Goal: Information Seeking & Learning: Learn about a topic

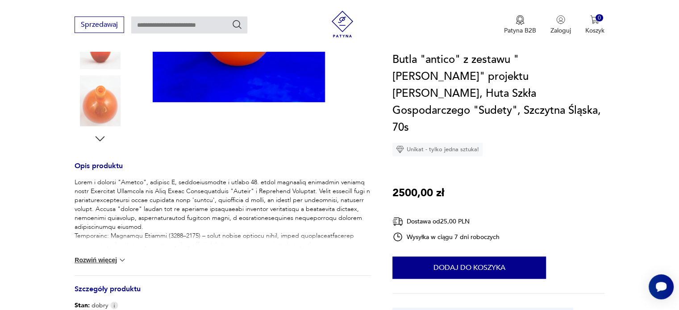
scroll to position [134, 0]
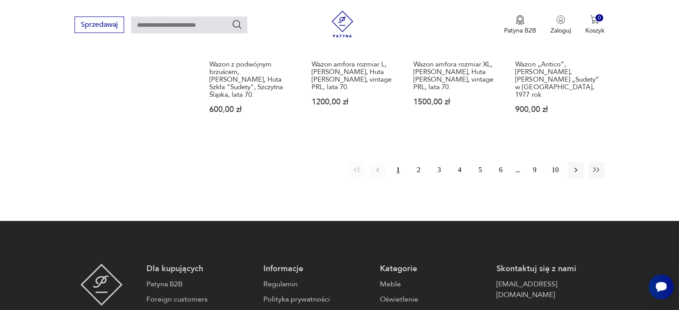
scroll to position [728, 0]
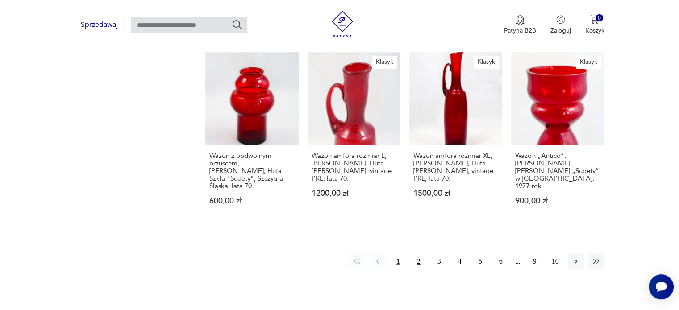
click at [415, 254] on button "2" at bounding box center [419, 262] width 16 height 16
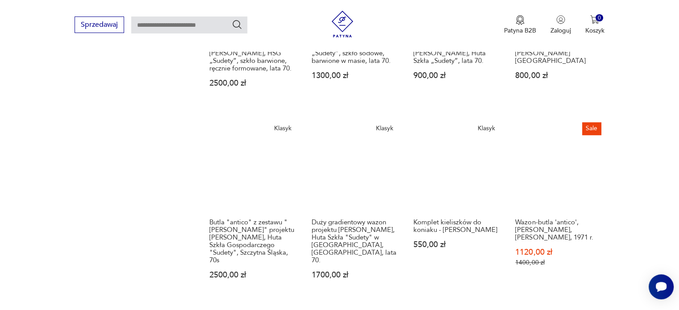
scroll to position [748, 0]
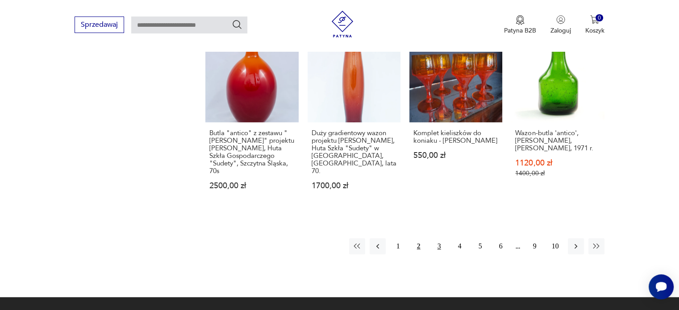
click at [438, 238] on button "3" at bounding box center [439, 246] width 16 height 16
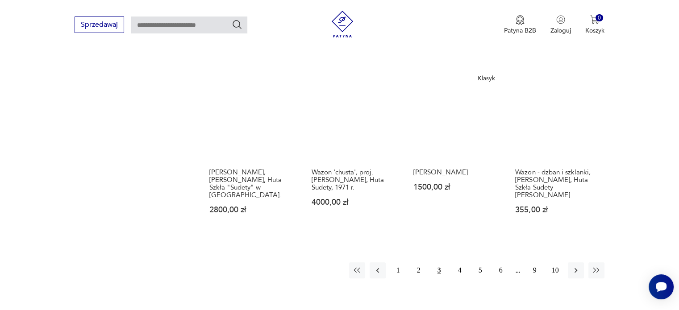
scroll to position [703, 0]
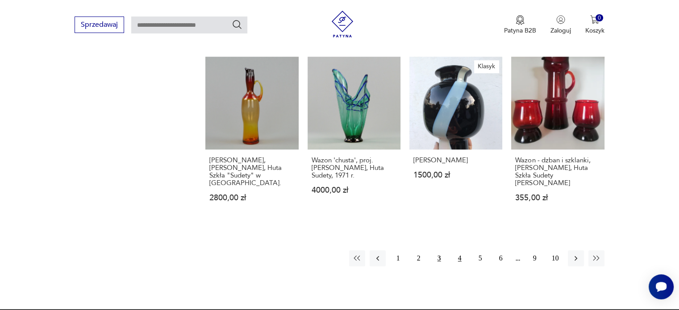
click at [460, 250] on button "4" at bounding box center [460, 258] width 16 height 16
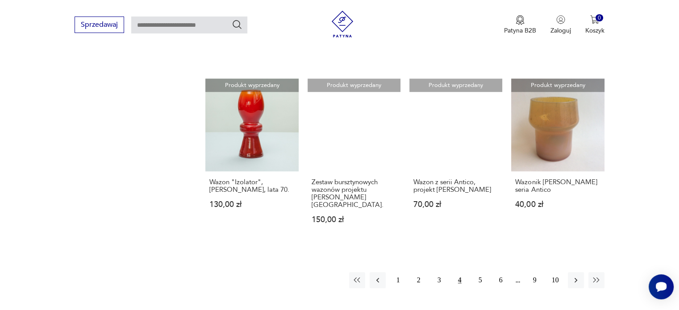
scroll to position [658, 0]
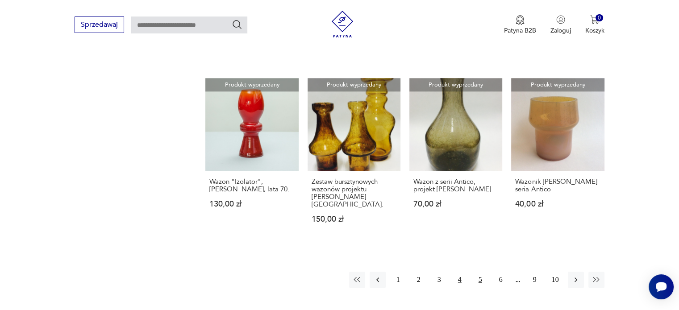
click at [480, 272] on button "5" at bounding box center [480, 280] width 16 height 16
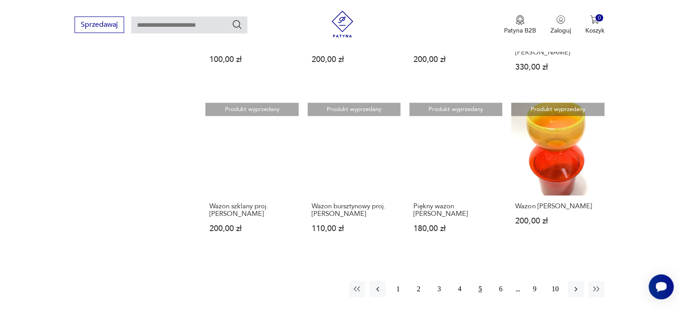
scroll to position [658, 0]
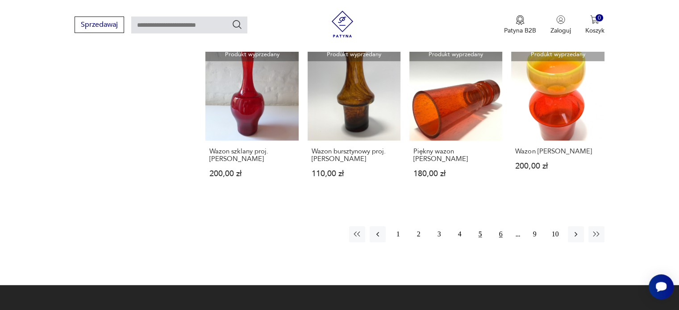
click at [500, 226] on button "6" at bounding box center [501, 234] width 16 height 16
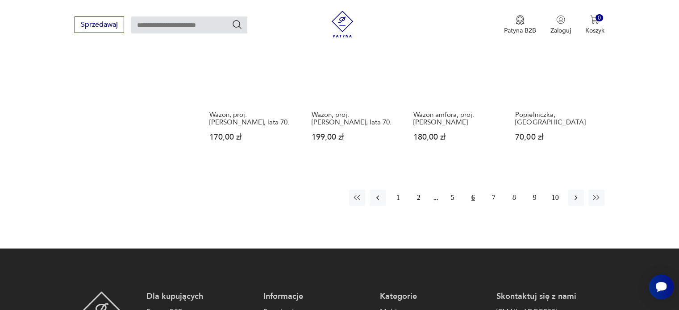
scroll to position [703, 0]
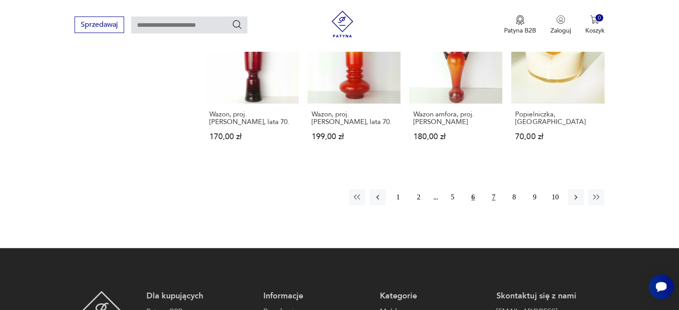
click at [491, 190] on button "7" at bounding box center [494, 197] width 16 height 16
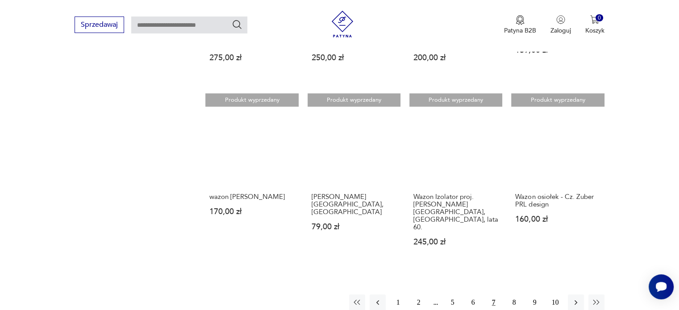
scroll to position [658, 0]
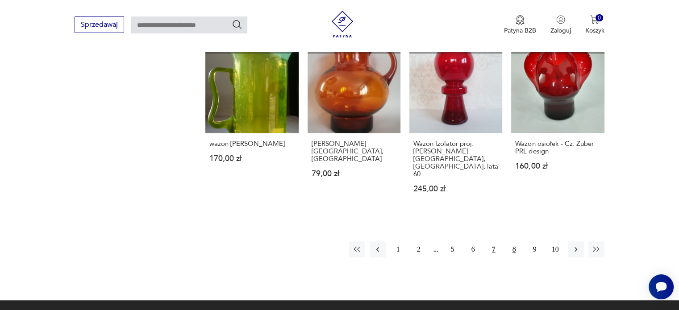
click at [512, 241] on button "8" at bounding box center [514, 249] width 16 height 16
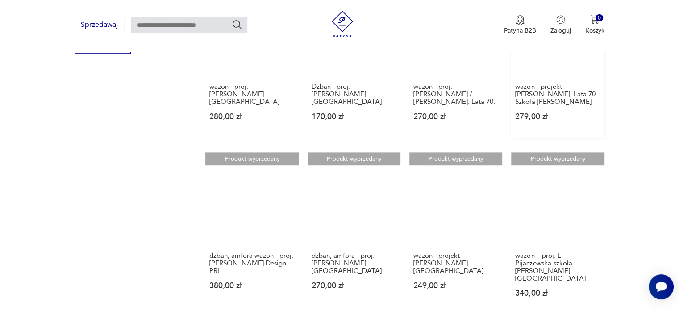
scroll to position [748, 0]
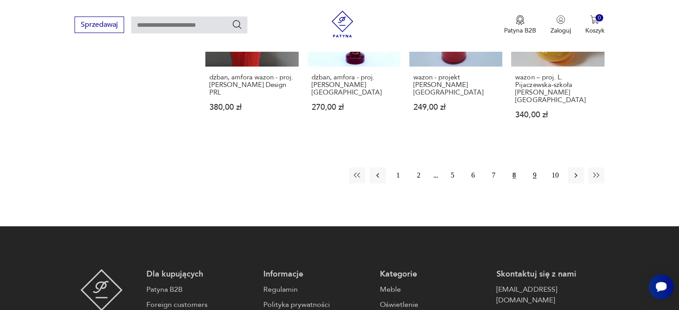
click at [534, 167] on button "9" at bounding box center [535, 175] width 16 height 16
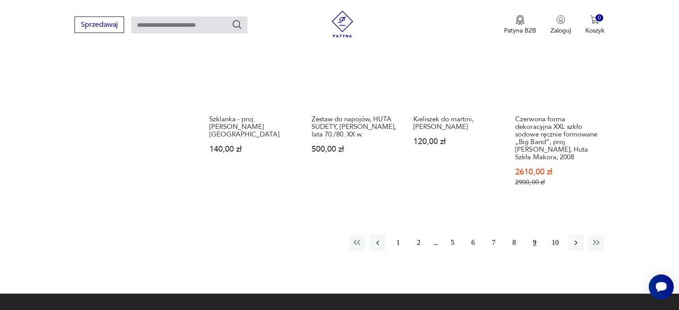
scroll to position [703, 0]
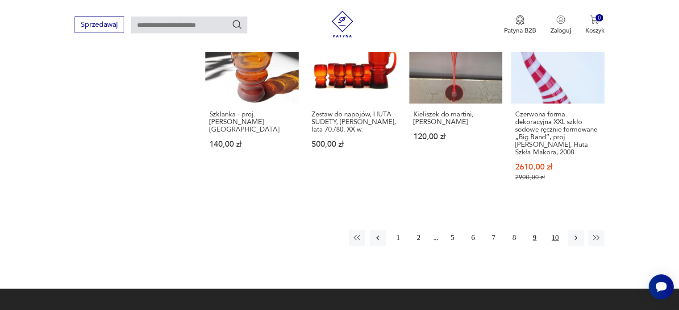
click at [555, 230] on button "10" at bounding box center [555, 238] width 16 height 16
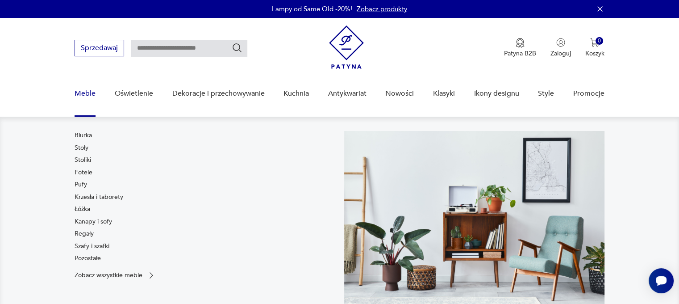
click at [85, 91] on link "Meble" at bounding box center [85, 93] width 21 height 34
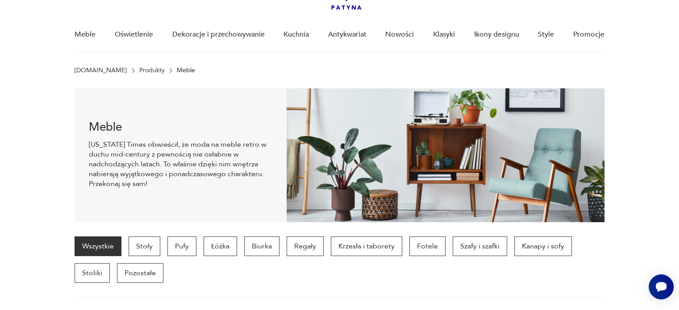
scroll to position [62, 0]
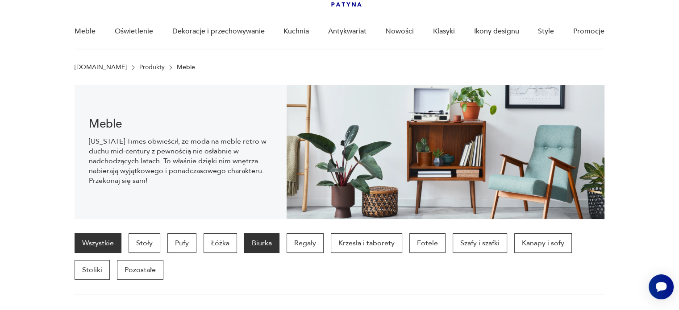
click at [268, 244] on p "Biurka" at bounding box center [261, 243] width 35 height 20
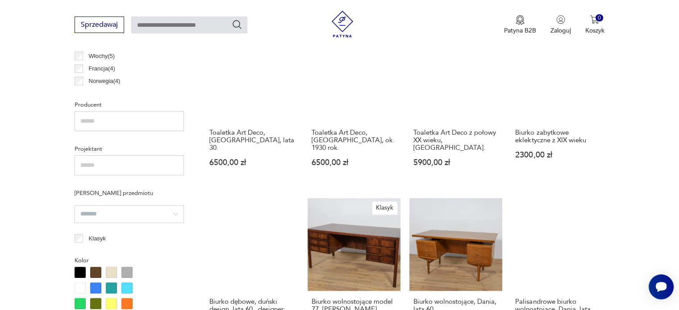
scroll to position [415, 0]
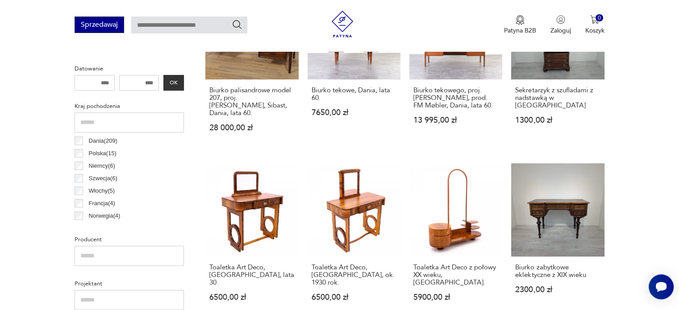
click at [96, 28] on button "Sprzedawaj" at bounding box center [100, 25] width 50 height 17
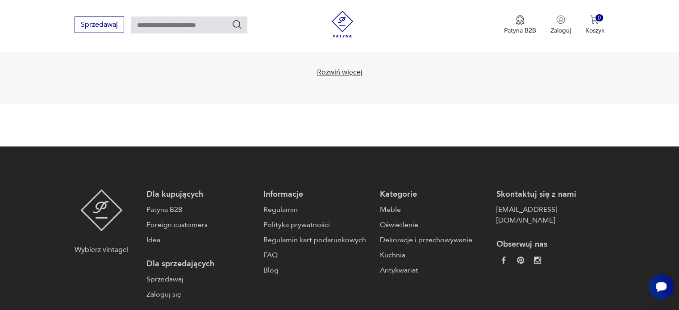
scroll to position [1352, 0]
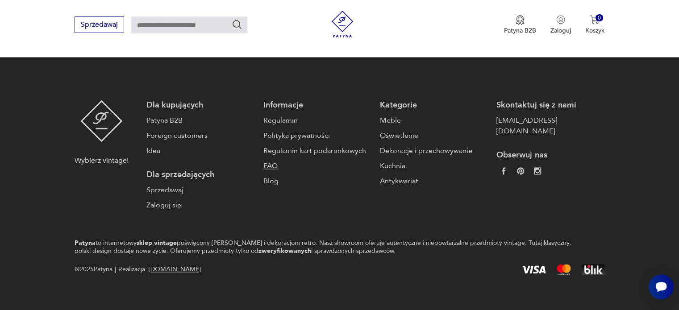
click at [266, 166] on link "FAQ" at bounding box center [317, 166] width 108 height 11
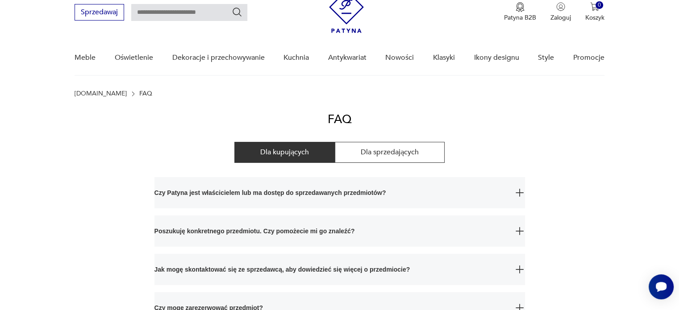
scroll to position [89, 0]
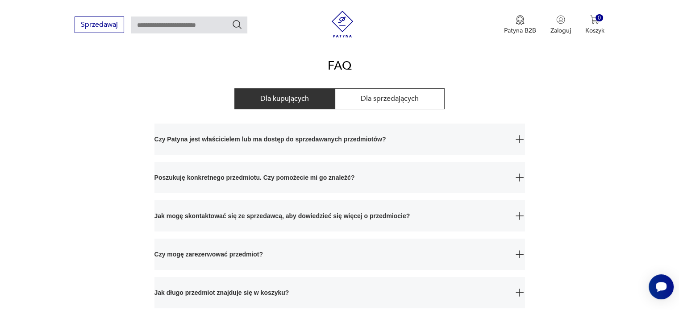
click at [383, 134] on span "Czy Patyna jest właścicielem lub ma dostęp do sprzedawanych przedmiotów?" at bounding box center [331, 139] width 354 height 31
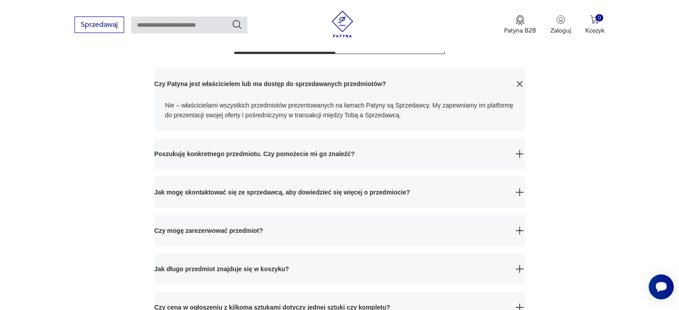
scroll to position [179, 0]
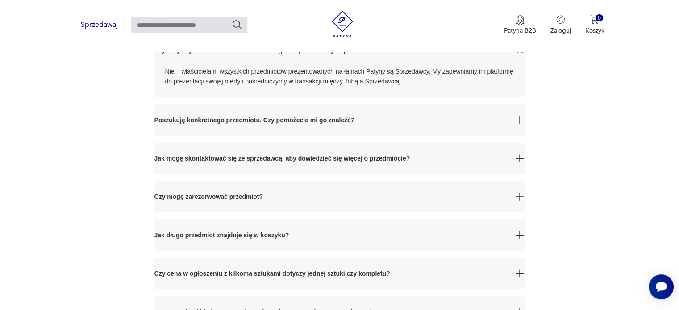
click at [363, 157] on span "Jak mogę skontaktować się ze sprzedawcą, aby dowiedzieć się więcej o przedmioci…" at bounding box center [331, 158] width 354 height 31
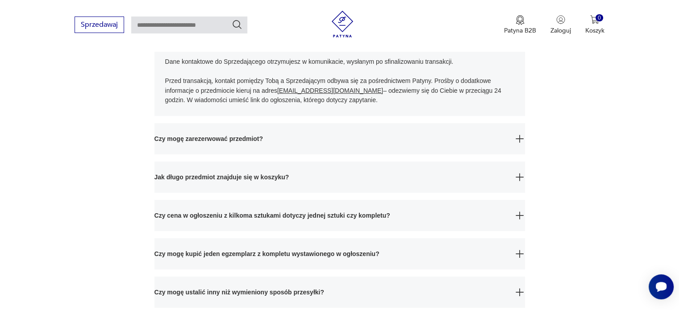
scroll to position [312, 0]
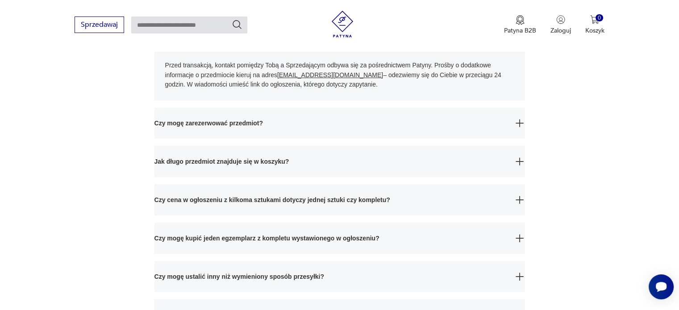
click at [279, 158] on span "Jak długo przedmiot znajduje się w koszyku?" at bounding box center [331, 161] width 354 height 31
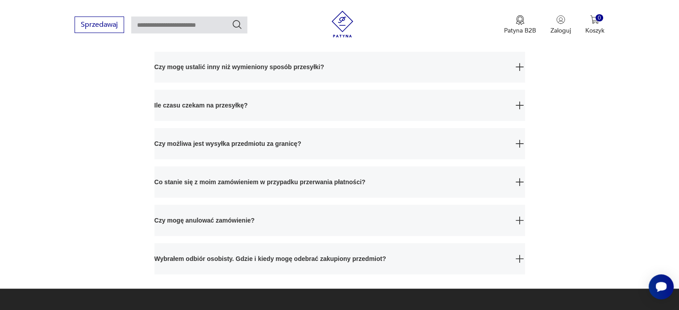
scroll to position [580, 0]
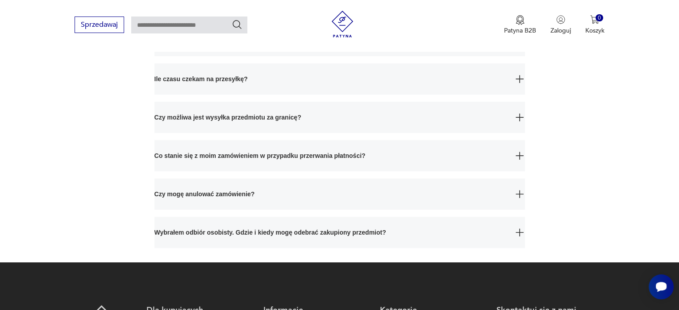
click at [261, 230] on span "Wybrałem odbiór osobisty. Gdzie i kiedy mogę odebrać zakupiony przedmiot?" at bounding box center [331, 232] width 354 height 31
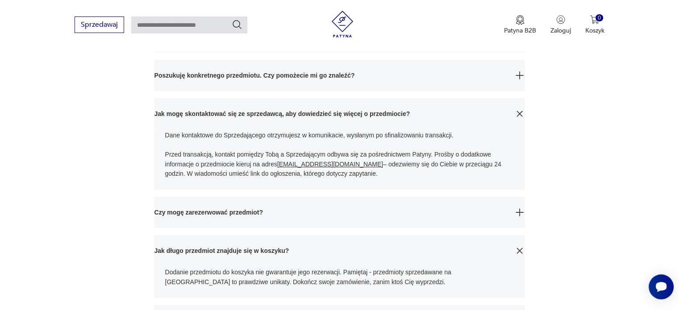
scroll to position [0, 0]
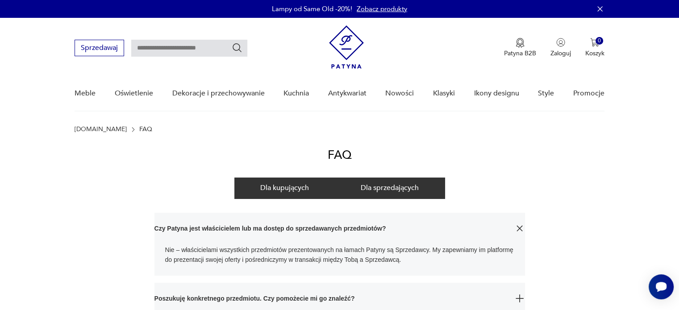
click at [393, 189] on button "Dla sprzedających" at bounding box center [390, 188] width 110 height 21
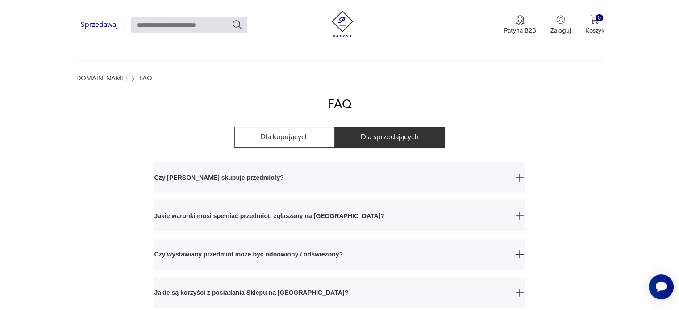
scroll to position [89, 0]
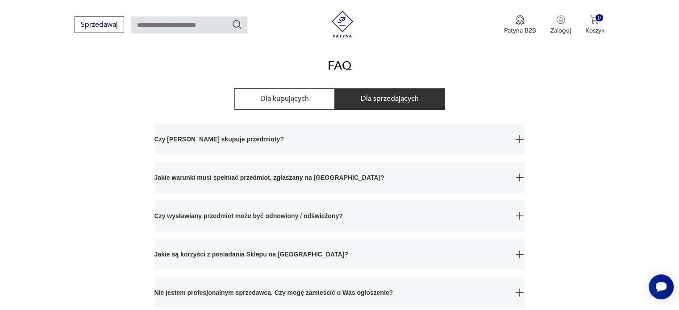
click at [199, 139] on span "Czy [PERSON_NAME] skupuje przedmioty?" at bounding box center [331, 139] width 354 height 31
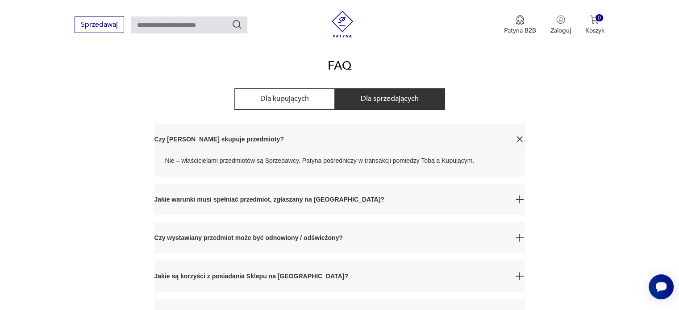
click at [293, 198] on span "Jakie warunki musi spełniać przedmiot, zgłaszany na [GEOGRAPHIC_DATA]?" at bounding box center [331, 199] width 354 height 31
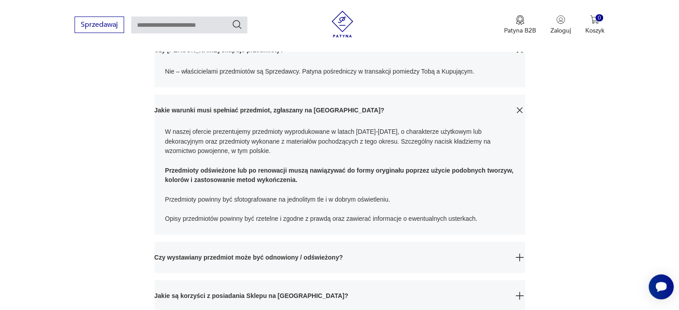
scroll to position [268, 0]
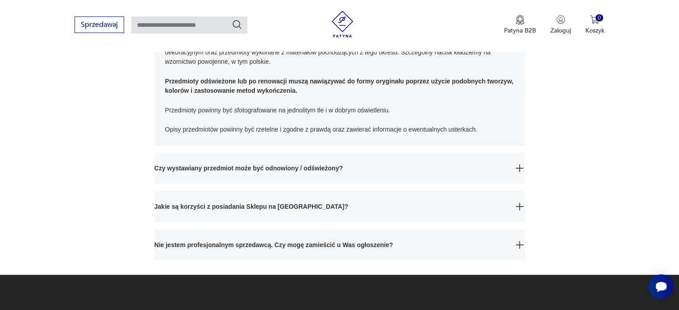
click at [318, 168] on span "Czy wystawiany przedmiot może być odnowiony / odświeżony?" at bounding box center [331, 168] width 354 height 31
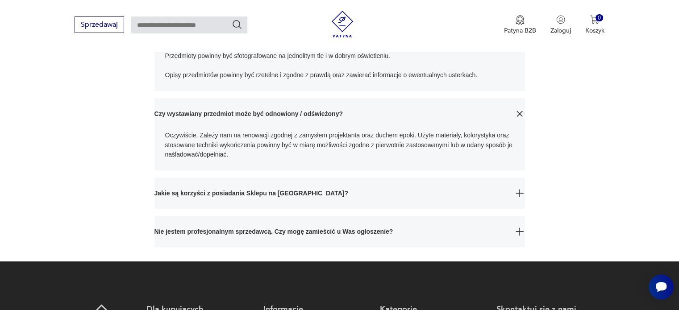
scroll to position [357, 0]
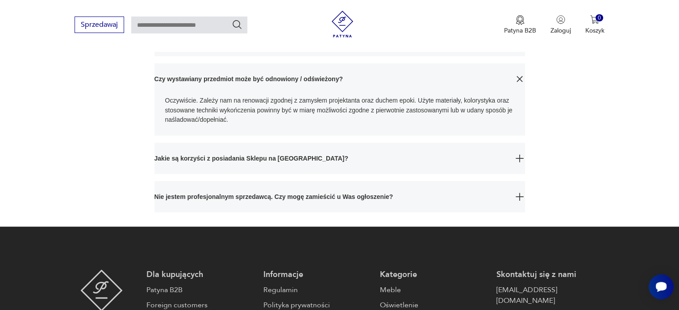
click at [283, 155] on span "Jakie są korzyści z posiadania Sklepu na [GEOGRAPHIC_DATA]?" at bounding box center [331, 158] width 354 height 31
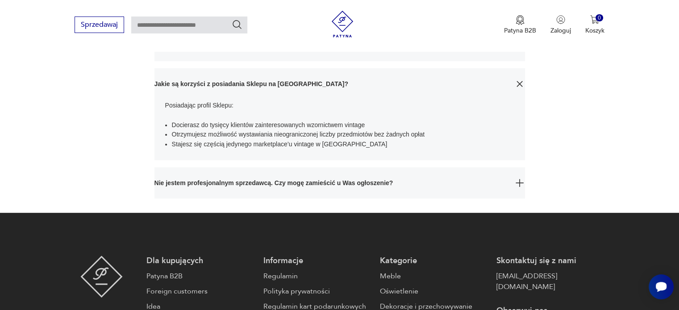
scroll to position [446, 0]
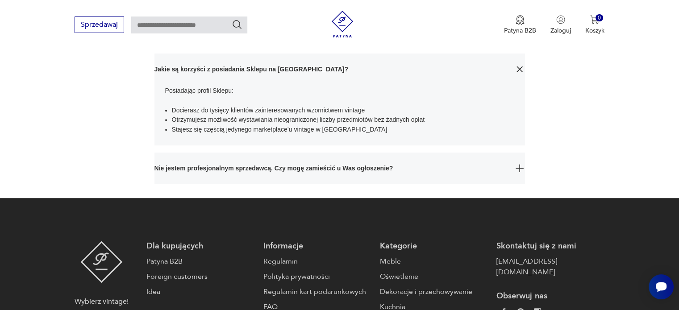
click at [237, 166] on span "Nie jestem profesjonalnym sprzedawcą. Czy mogę zamieścić u Was ogłoszenie?" at bounding box center [331, 168] width 354 height 31
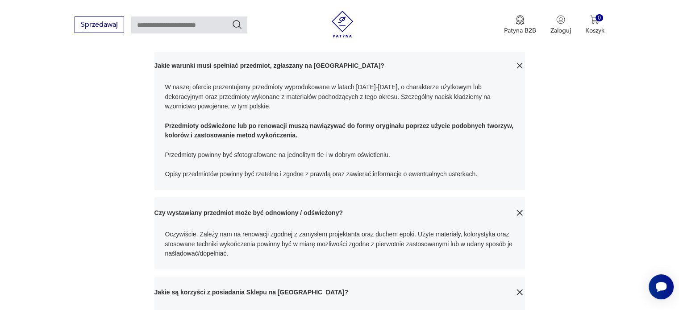
scroll to position [0, 0]
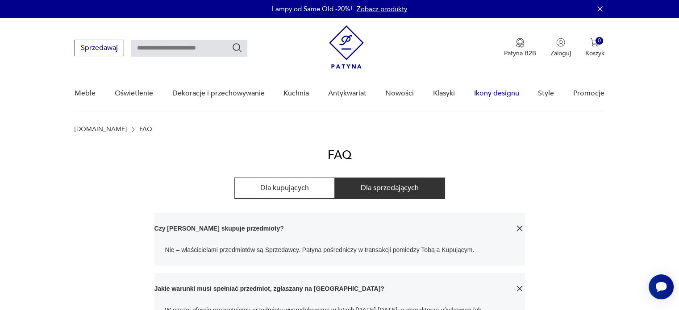
click at [496, 92] on link "Ikony designu" at bounding box center [496, 93] width 45 height 34
click at [490, 92] on link "Ikony designu" at bounding box center [496, 93] width 45 height 34
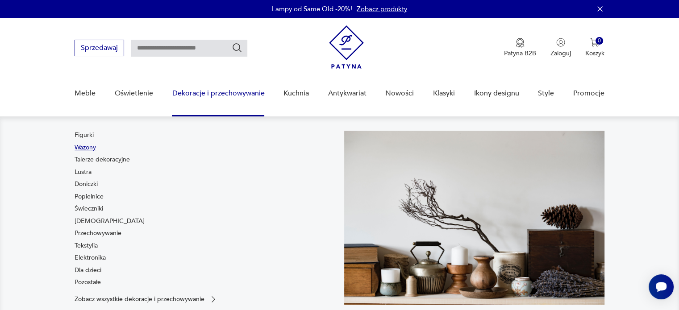
click at [86, 150] on link "Wazony" at bounding box center [85, 147] width 21 height 9
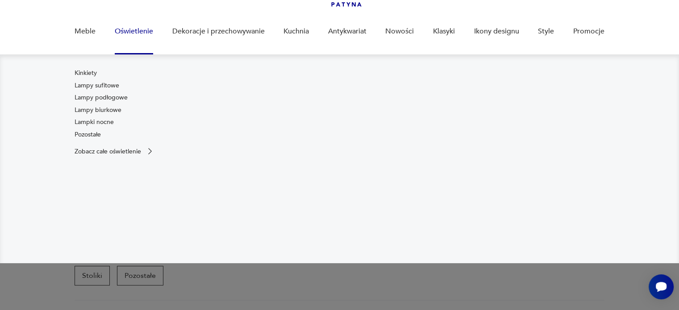
scroll to position [94, 0]
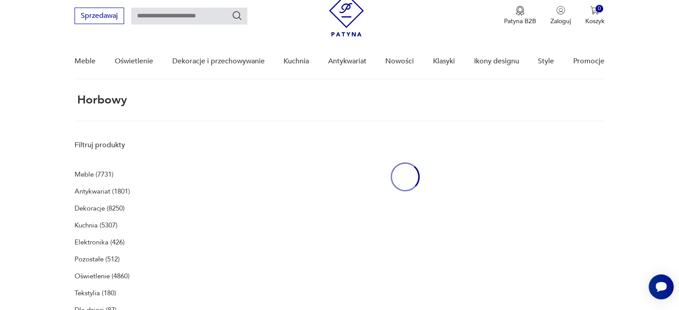
scroll to position [33, 0]
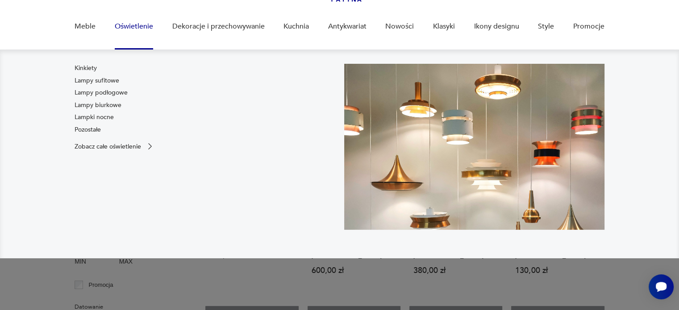
scroll to position [33, 0]
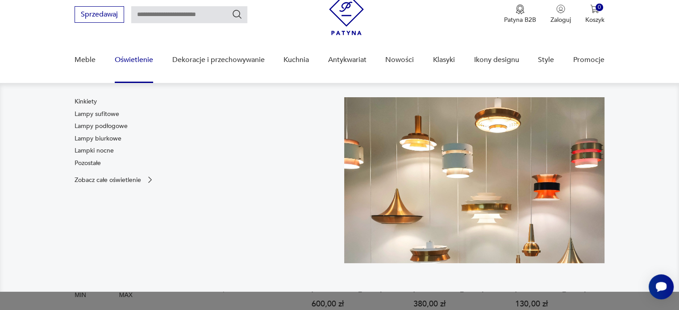
drag, startPoint x: 146, startPoint y: 42, endPoint x: 182, endPoint y: 39, distance: 35.9
click at [150, 46] on nav "Sprzedawaj Patyna B2B Zaloguj 0 Koszyk Twój koszyk ( 0 ) Brak produktów w koszy…" at bounding box center [339, 34] width 679 height 100
click at [146, 42] on nav "Sprzedawaj Patyna B2B Zaloguj 0 Koszyk Twój koszyk ( 0 ) Brak produktów w koszy…" at bounding box center [339, 34] width 679 height 100
click at [150, 39] on nav "Sprzedawaj Patyna B2B Zaloguj 0 Koszyk Twój koszyk ( 0 ) Brak produktów w koszy…" at bounding box center [339, 34] width 679 height 100
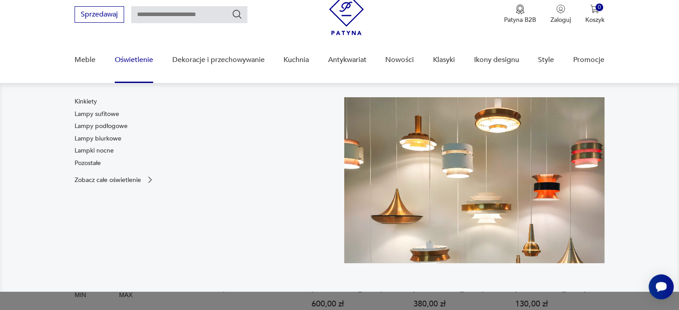
click at [182, 39] on nav "Sprzedawaj Patyna B2B Zaloguj 0 Koszyk Twój koszyk ( 0 ) Brak produktów w koszy…" at bounding box center [339, 34] width 679 height 100
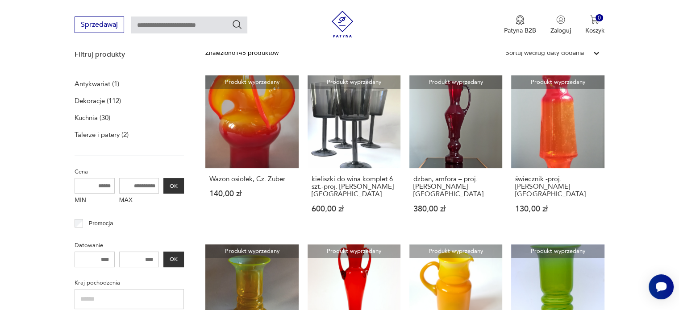
scroll to position [0, 0]
